Goal: Navigation & Orientation: Find specific page/section

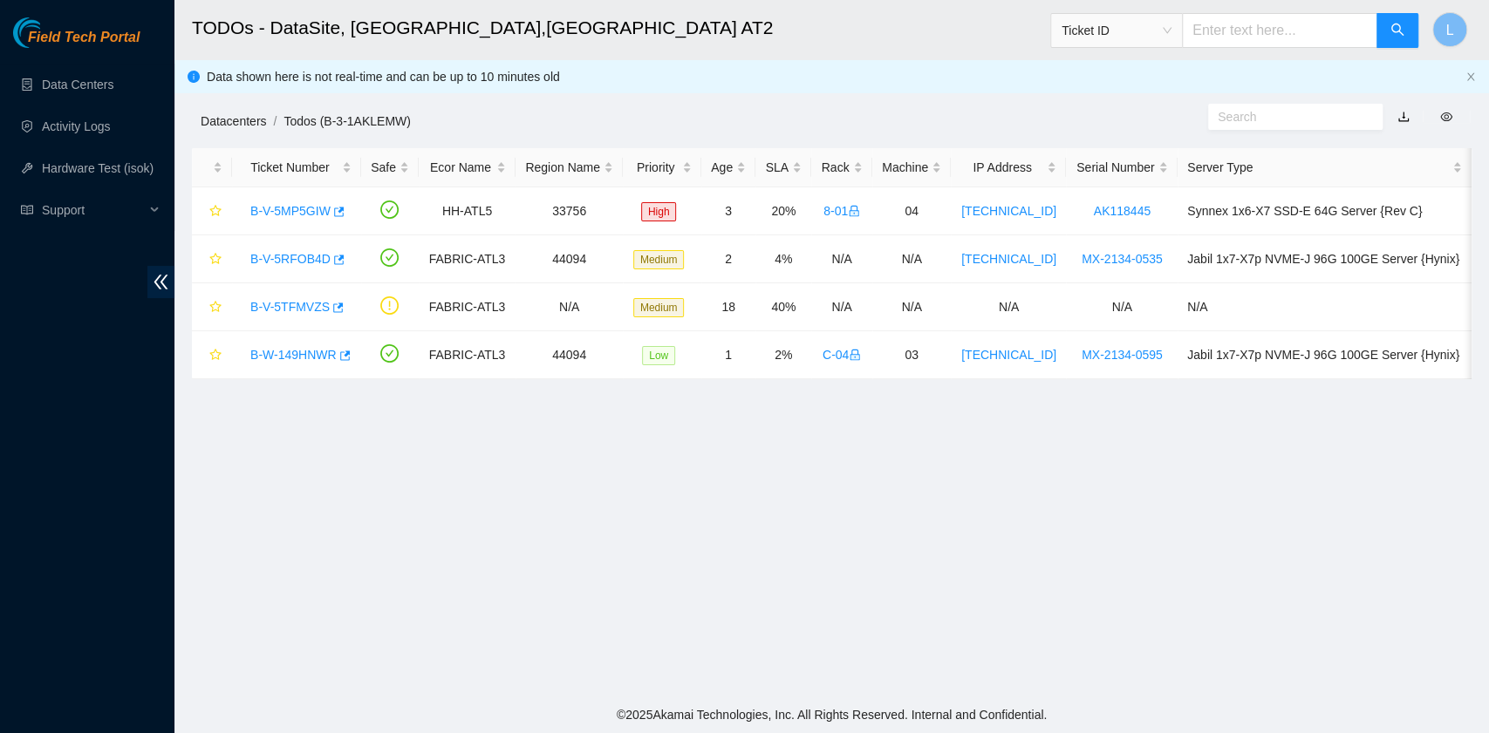
click at [243, 125] on link "Datacenters" at bounding box center [233, 121] width 65 height 14
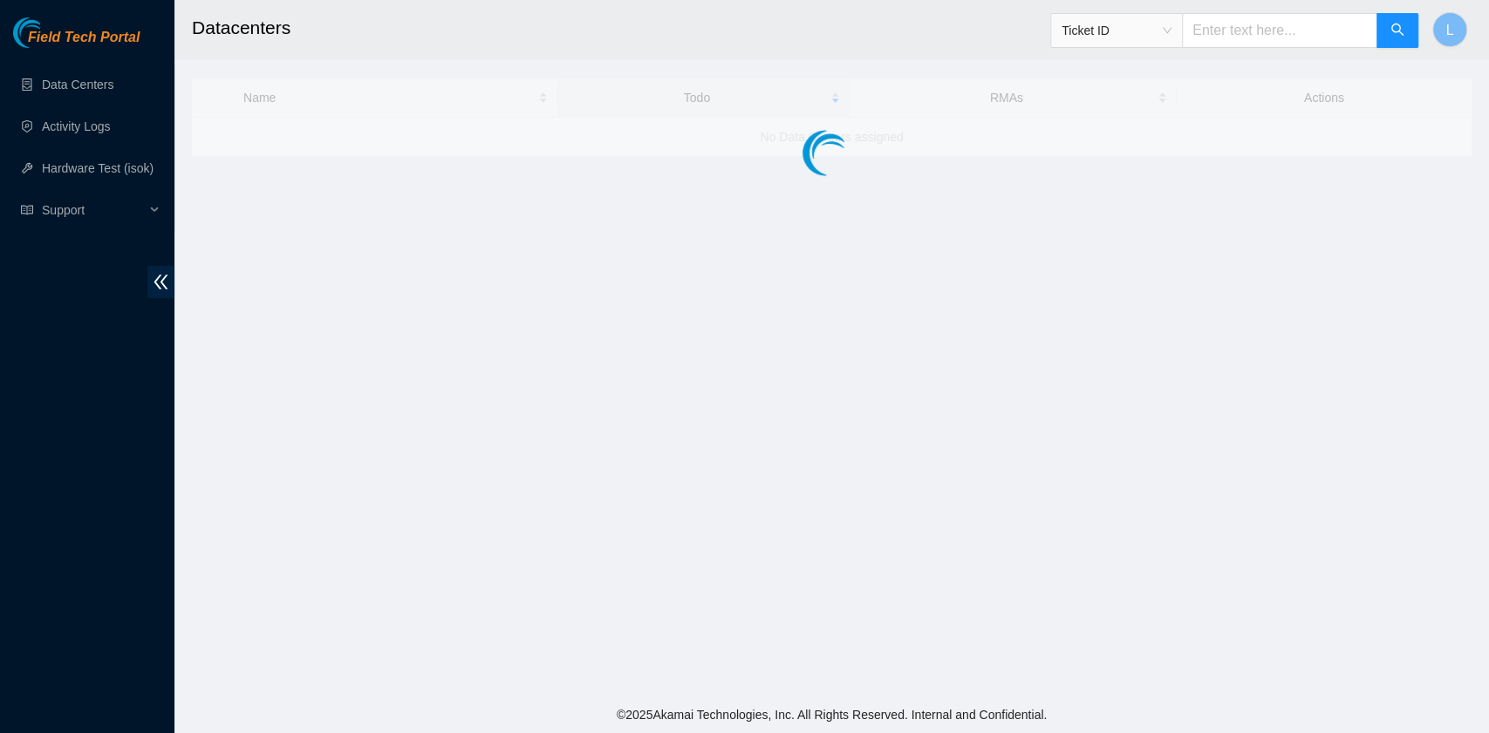
click at [243, 125] on div at bounding box center [831, 117] width 1279 height 78
